Goal: Task Accomplishment & Management: Manage account settings

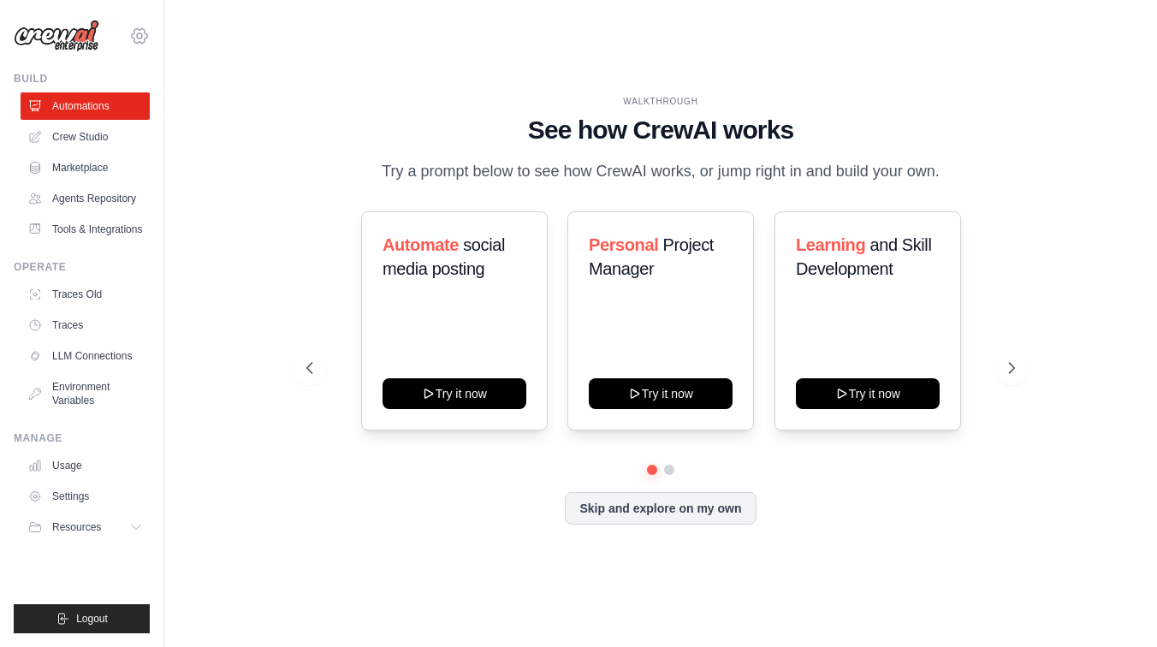
click at [139, 33] on icon at bounding box center [139, 35] width 5 height 5
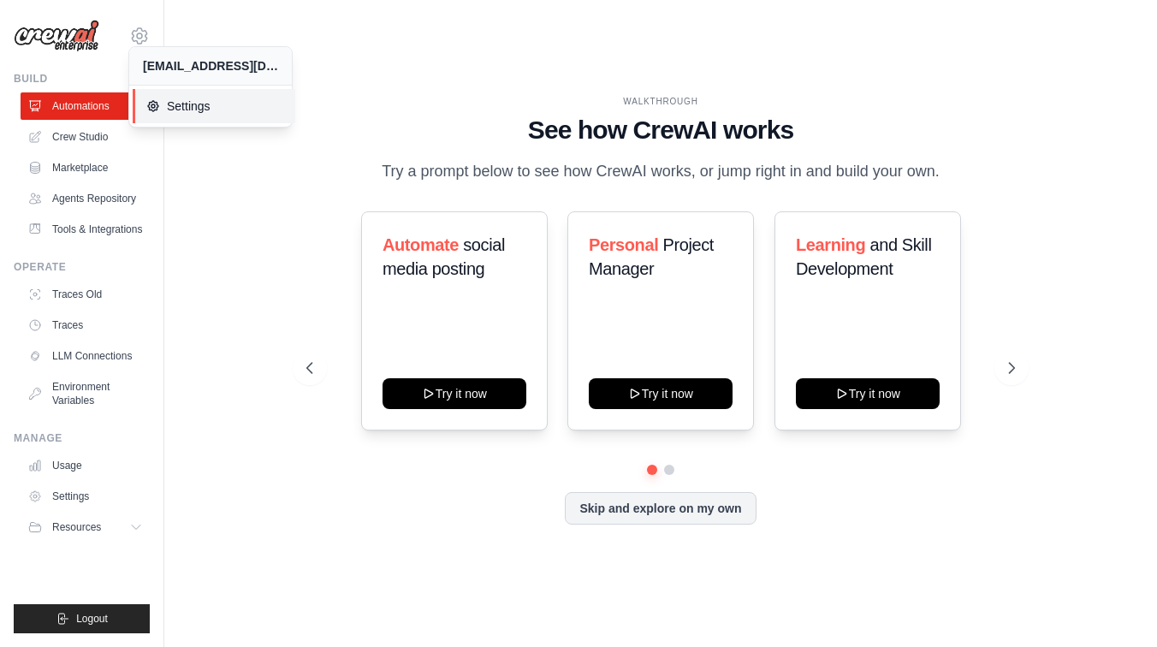
click at [184, 107] on span "Settings" at bounding box center [213, 106] width 135 height 17
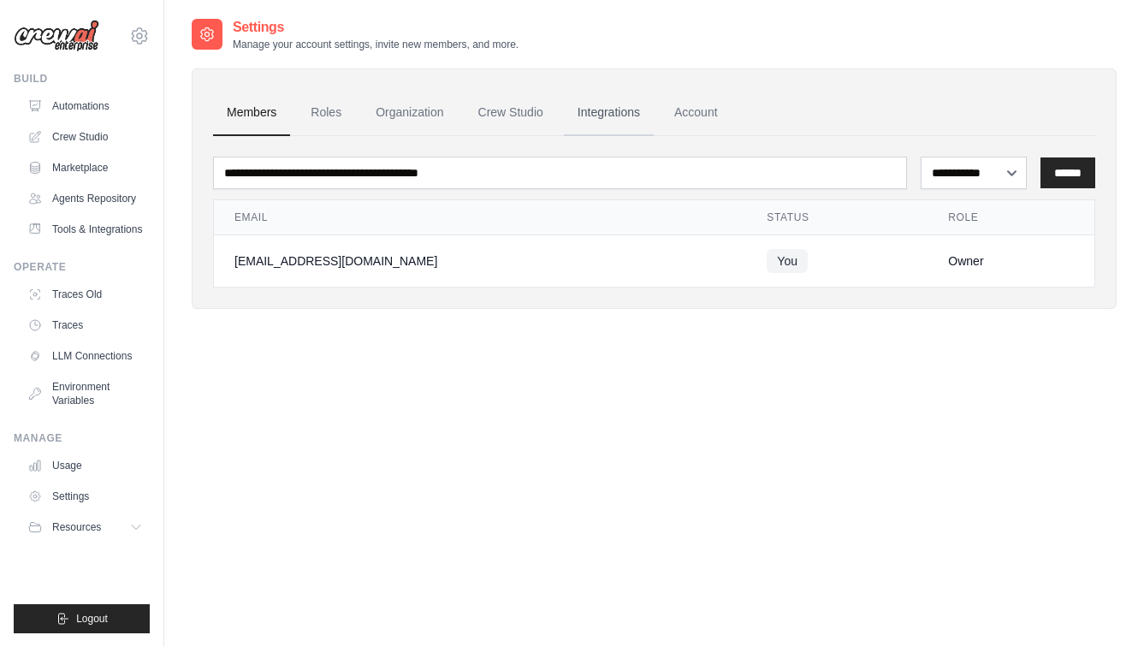
click at [631, 111] on link "Integrations" at bounding box center [609, 113] width 90 height 46
